Goal: Find contact information: Find contact information

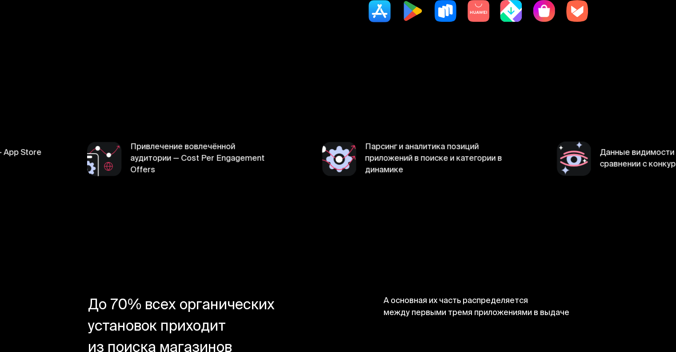
scroll to position [296, 0]
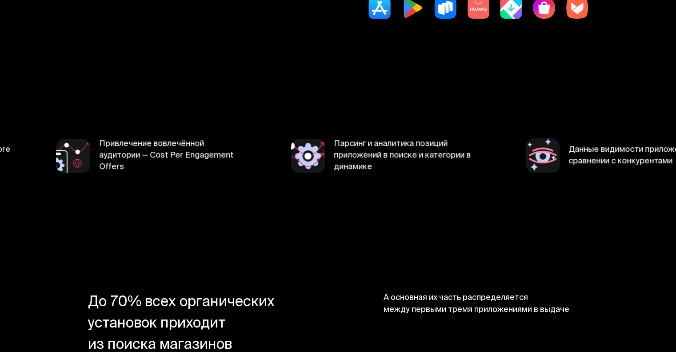
scroll to position [296, 0]
